Goal: Navigation & Orientation: Find specific page/section

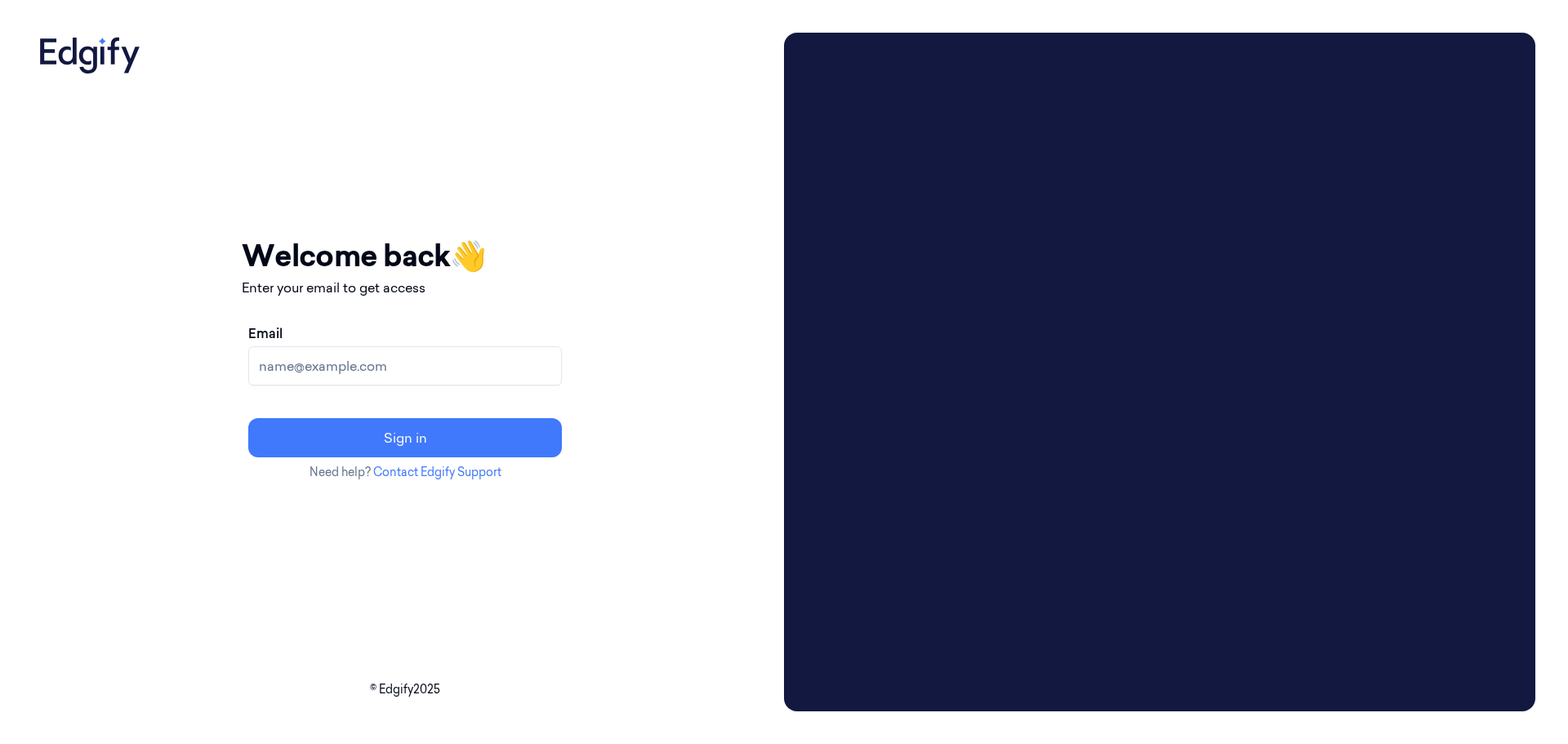
click at [401, 361] on input "Email" at bounding box center [404, 366] width 313 height 39
type input "Ketym@shufersal.co.il"
click at [511, 438] on button "Sign in" at bounding box center [404, 438] width 313 height 39
